Goal: Task Accomplishment & Management: Complete application form

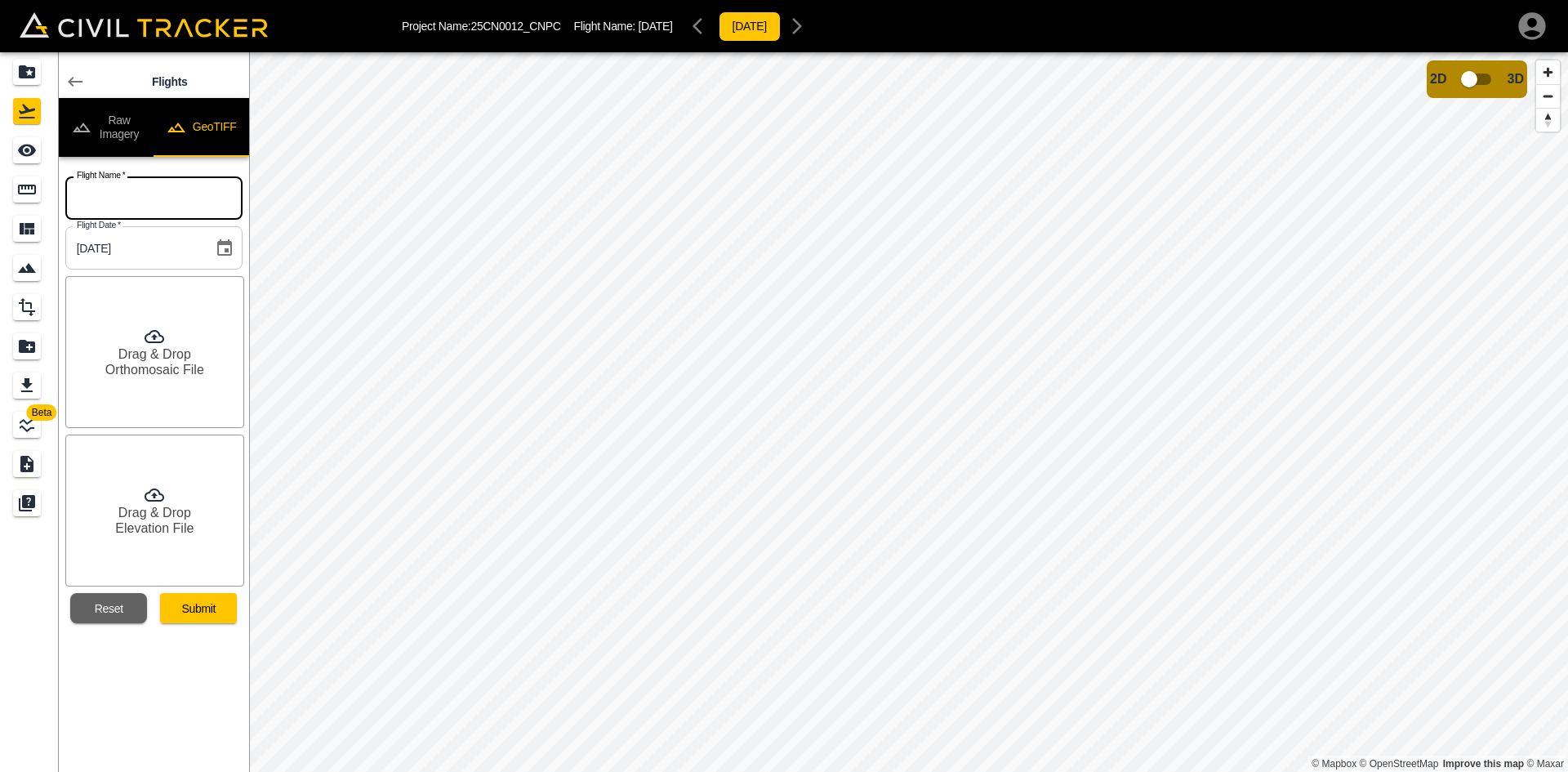
drag, startPoint x: 164, startPoint y: 198, endPoint x: 171, endPoint y: 206, distance: 10.6
click at [164, 200] on input "text" at bounding box center [154, 198] width 177 height 43
click at [71, 79] on icon at bounding box center [75, 81] width 15 height 10
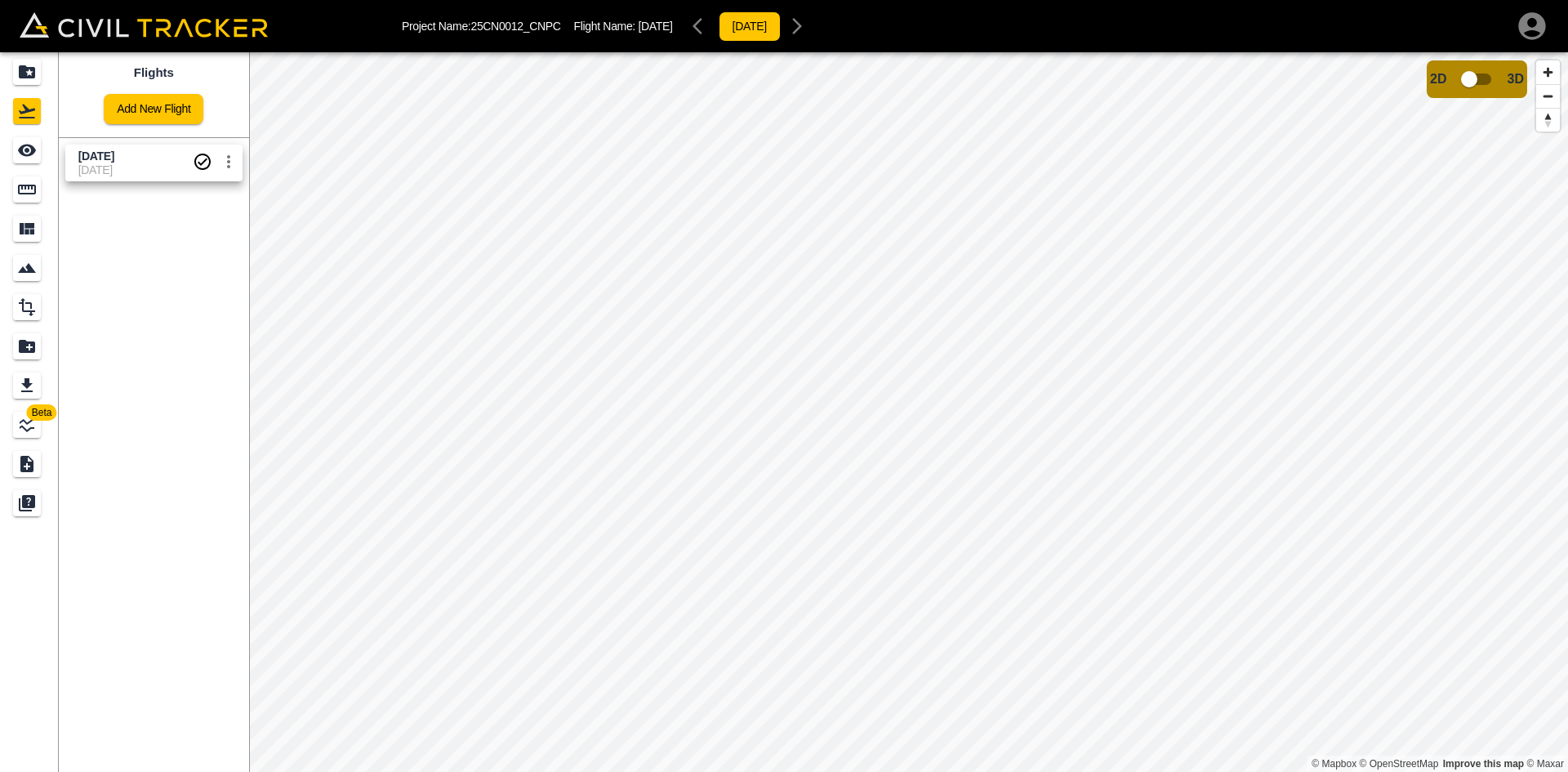
click at [136, 110] on link "Add New Flight" at bounding box center [154, 109] width 100 height 30
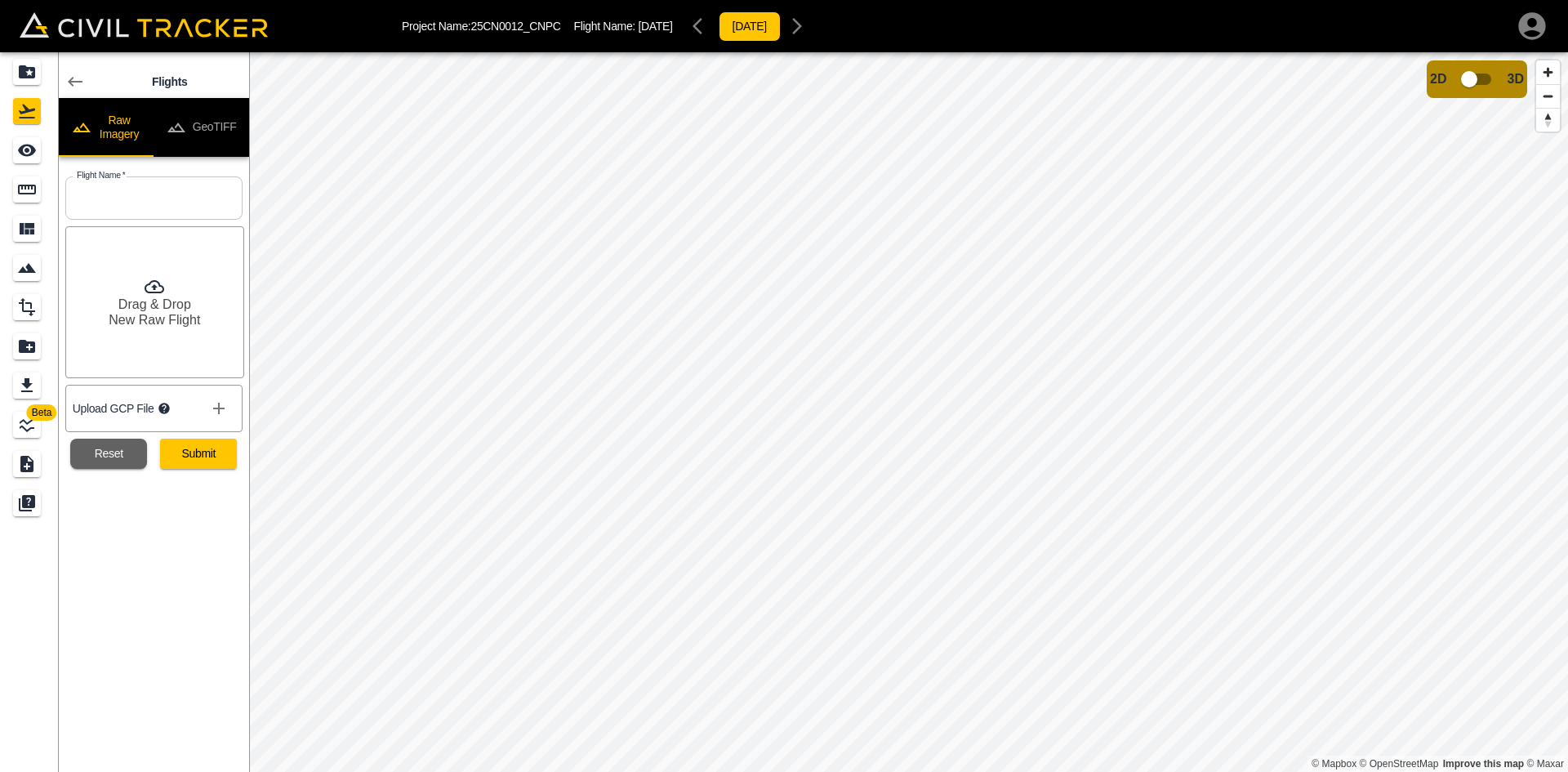
click at [189, 119] on button "GeoTIFF" at bounding box center [201, 128] width 95 height 59
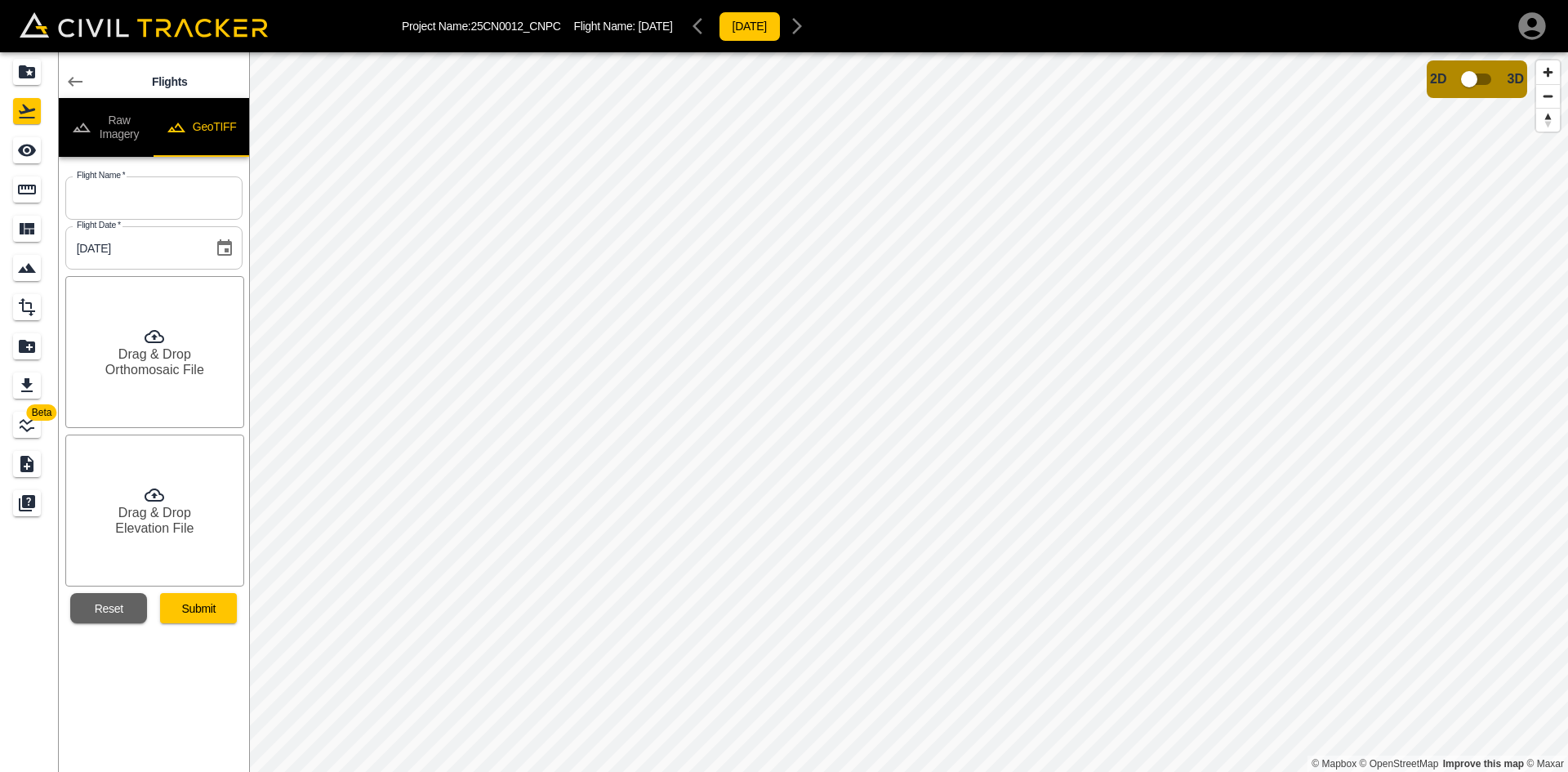
click at [164, 206] on input "text" at bounding box center [154, 198] width 177 height 43
type input "[DATE]"
click at [174, 349] on h6 "Drag & Drop" at bounding box center [155, 354] width 73 height 16
click at [115, 607] on button "Reset" at bounding box center [109, 608] width 76 height 30
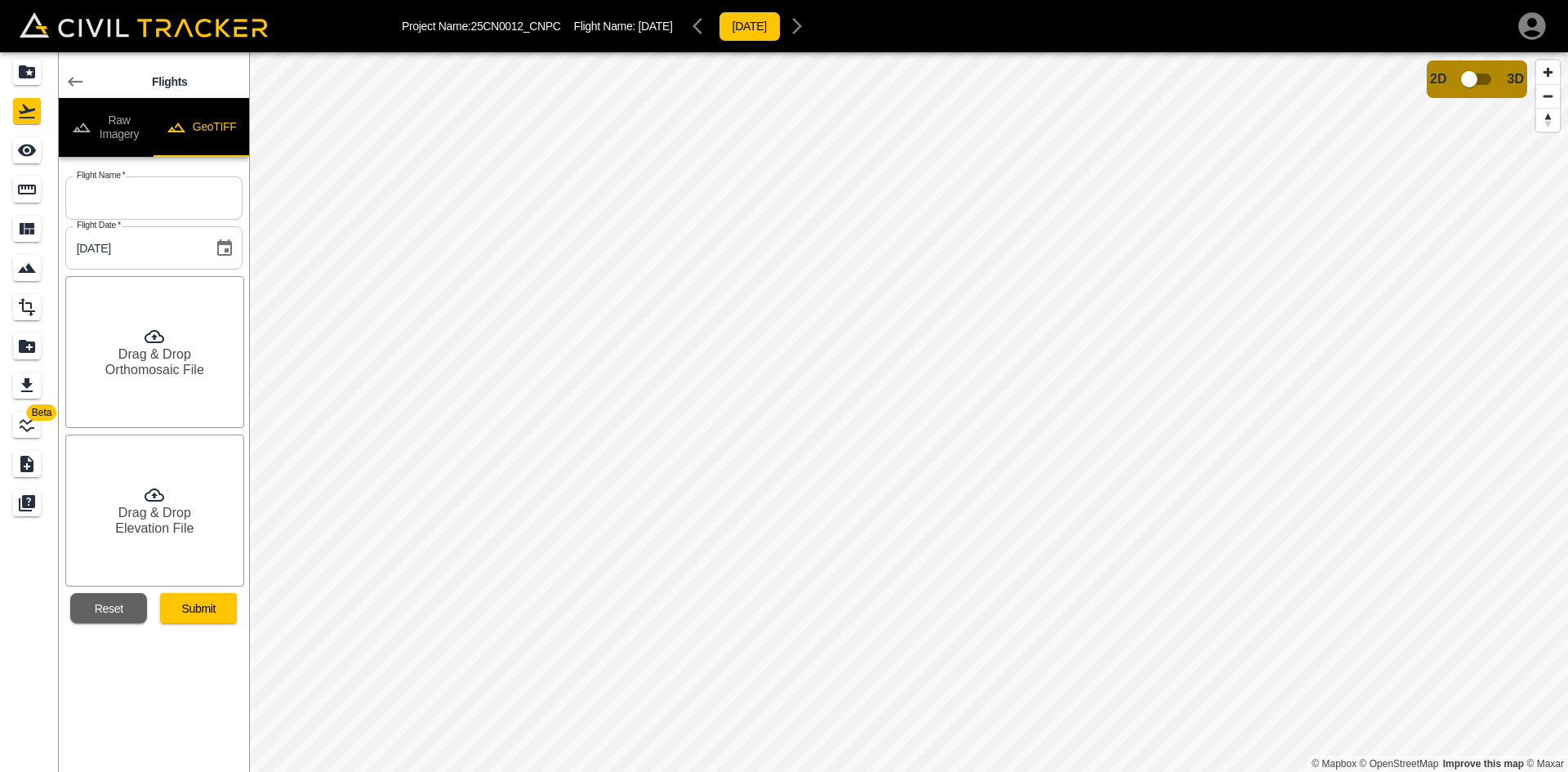
click at [153, 189] on input "text" at bounding box center [154, 198] width 177 height 43
type input "2"
type input "[DATE]"
click at [153, 371] on h6 "Orthomosaic File" at bounding box center [154, 370] width 99 height 16
click at [170, 534] on h6 "Elevation File" at bounding box center [154, 528] width 78 height 16
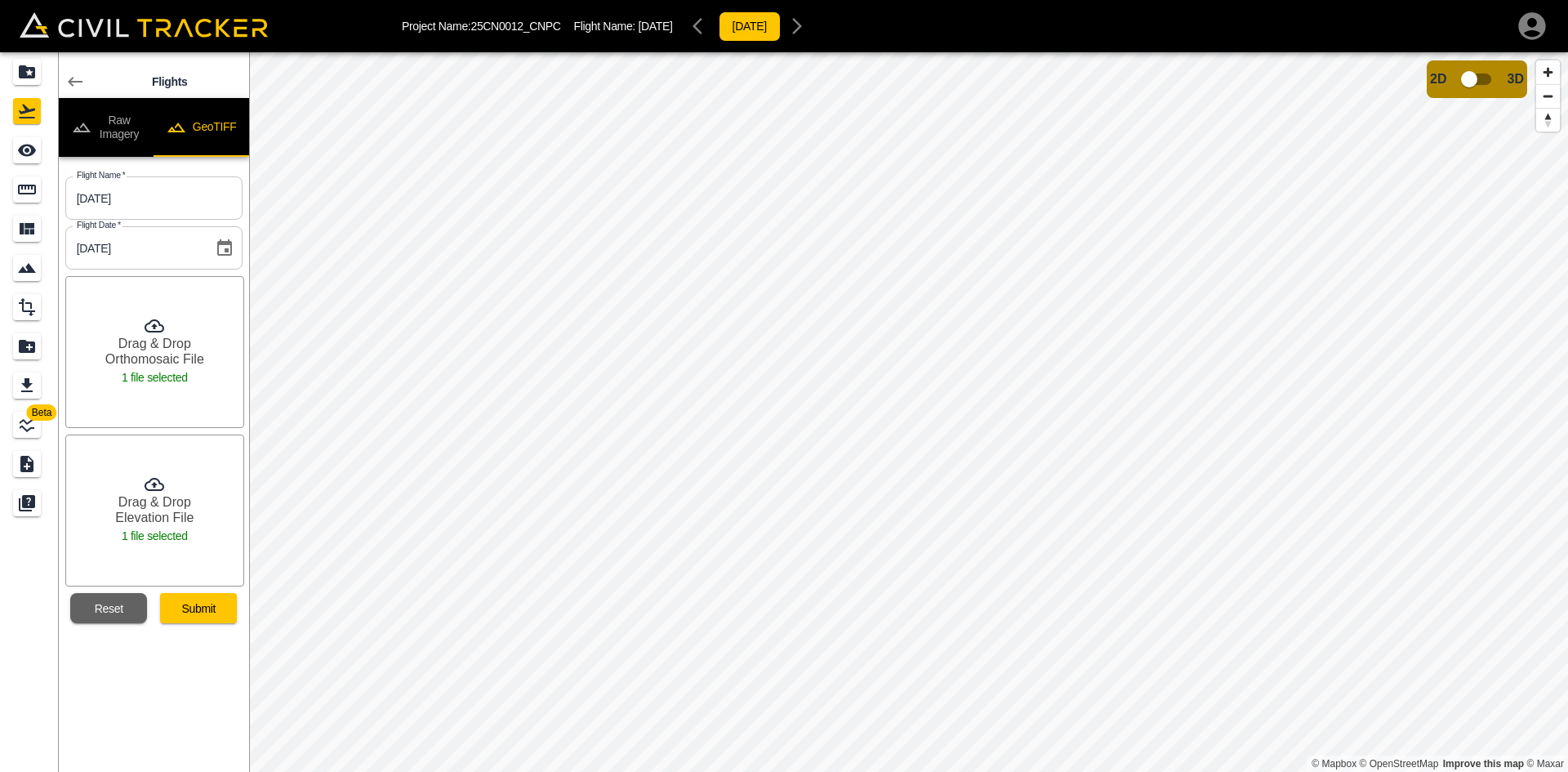
click at [216, 615] on button "Submit" at bounding box center [198, 608] width 76 height 30
